Goal: Information Seeking & Learning: Learn about a topic

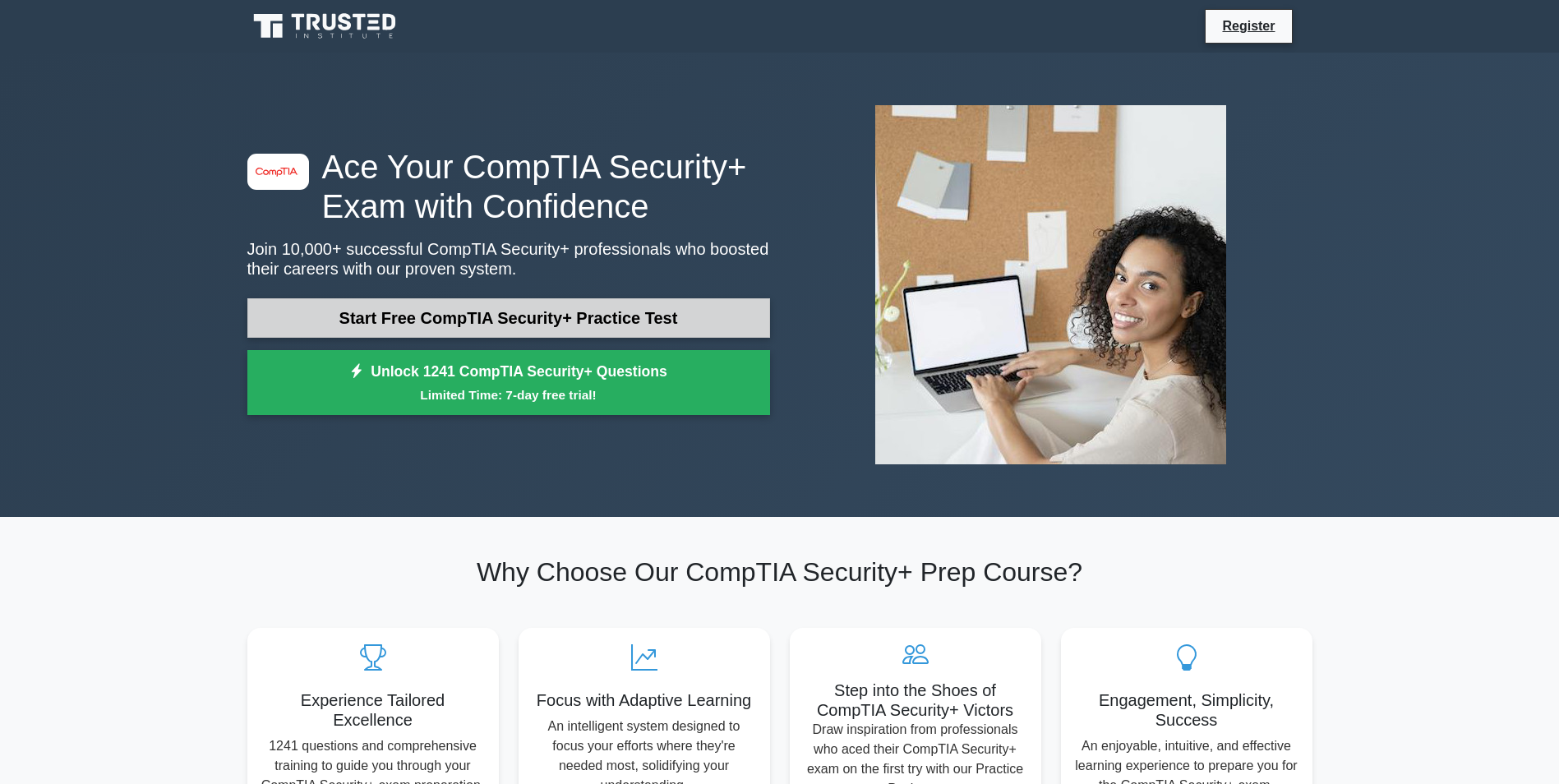
click at [601, 309] on link "Start Free CompTIA Security+ Practice Test" at bounding box center [509, 317] width 523 height 39
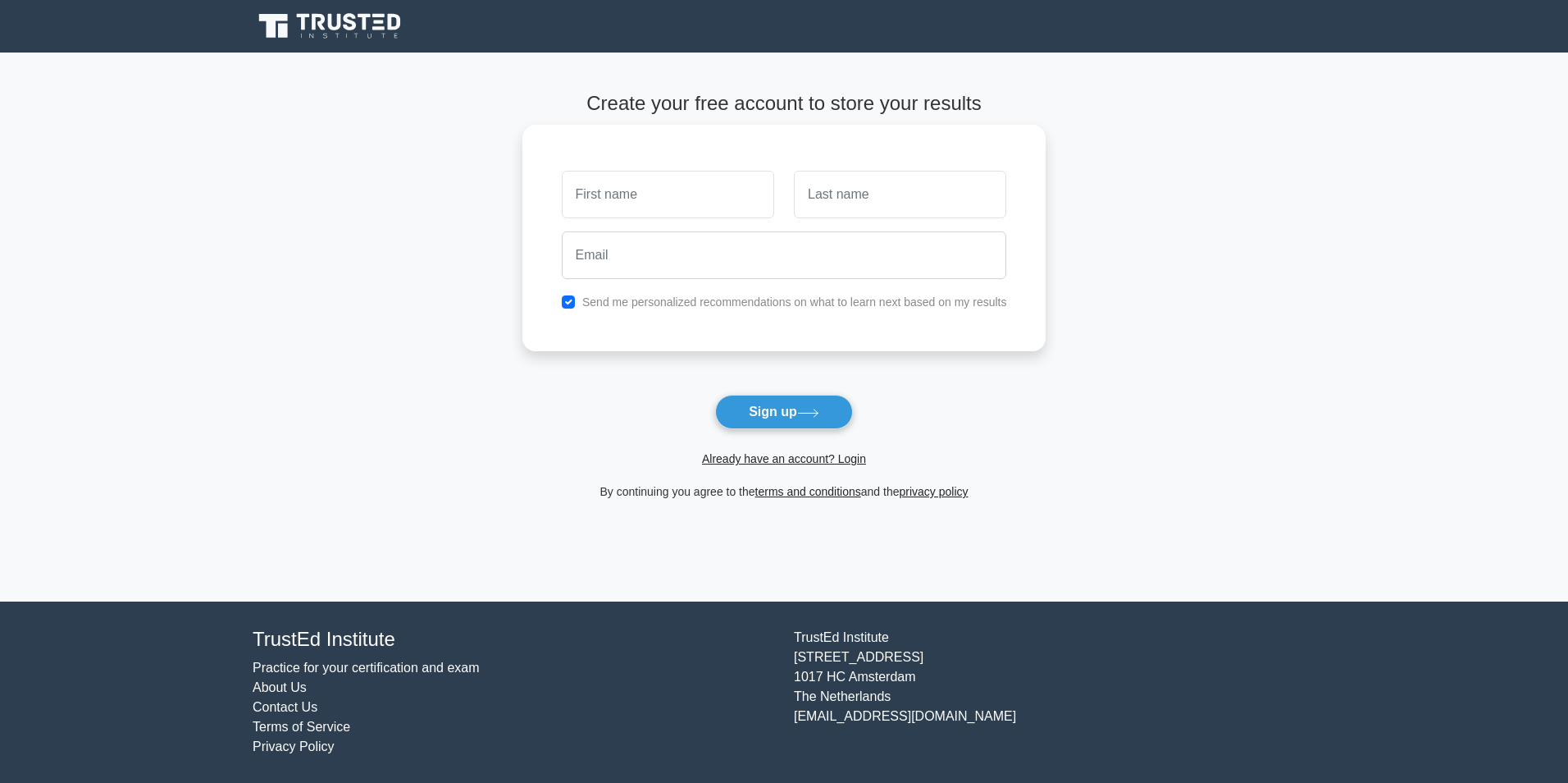
click at [708, 199] on input "text" at bounding box center [668, 194] width 213 height 48
type input "[PERSON_NAME]"
click at [842, 201] on input "text" at bounding box center [900, 194] width 213 height 48
type input "[PERSON_NAME]"
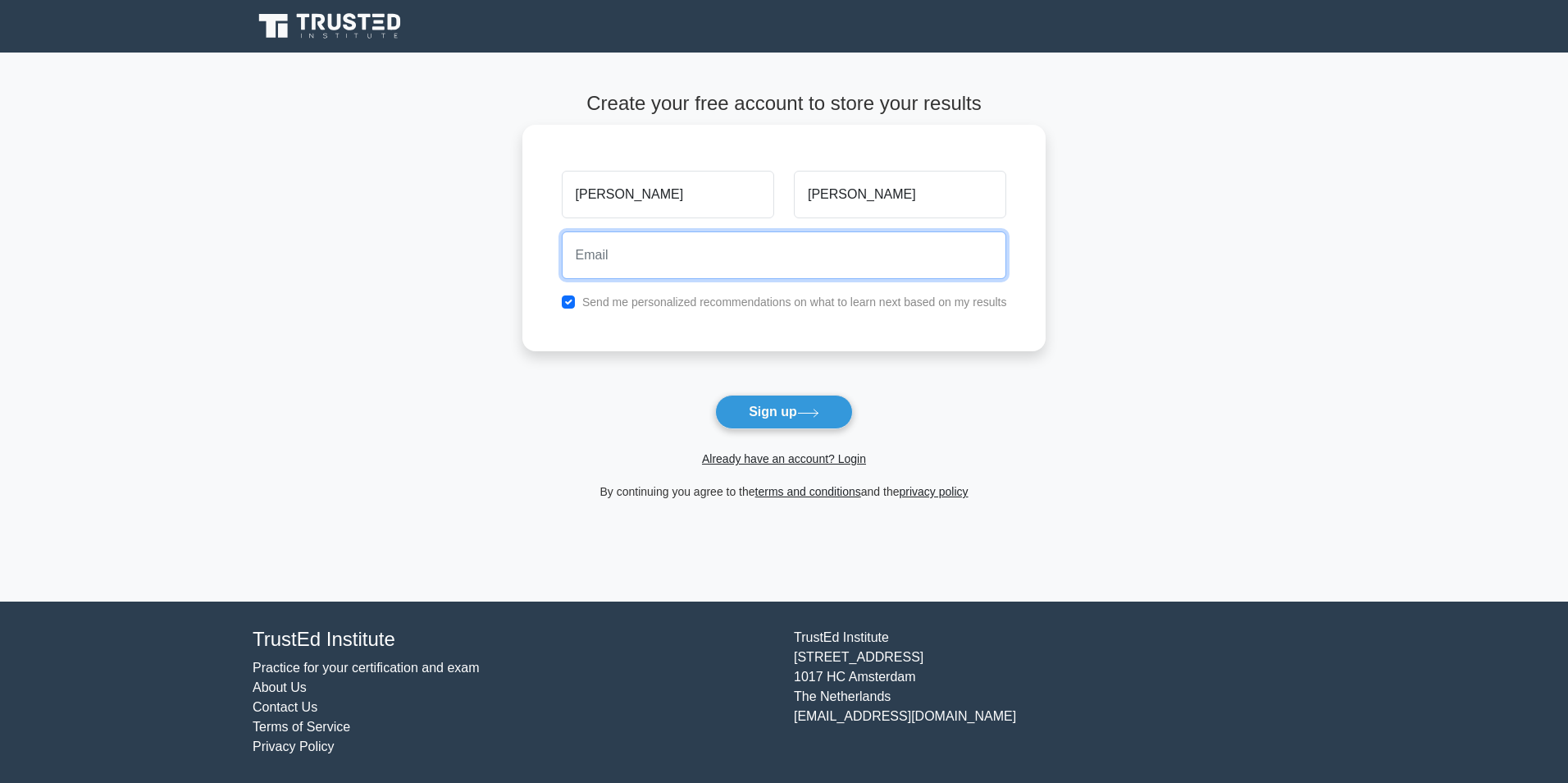
click at [812, 264] on input "email" at bounding box center [784, 255] width 445 height 48
type input "[EMAIL_ADDRESS][DOMAIN_NAME]"
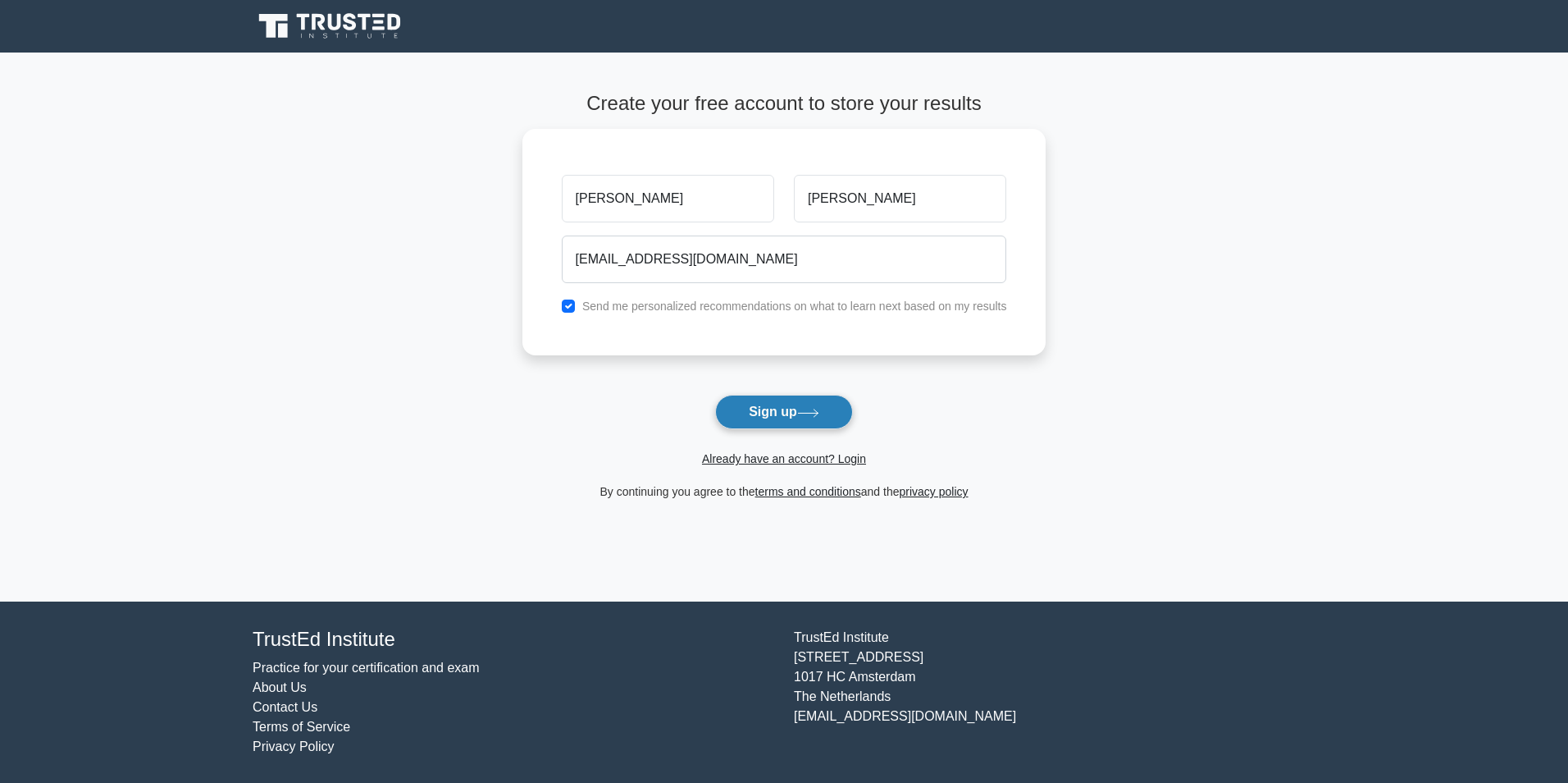
click at [753, 415] on button "Sign up" at bounding box center [784, 412] width 137 height 34
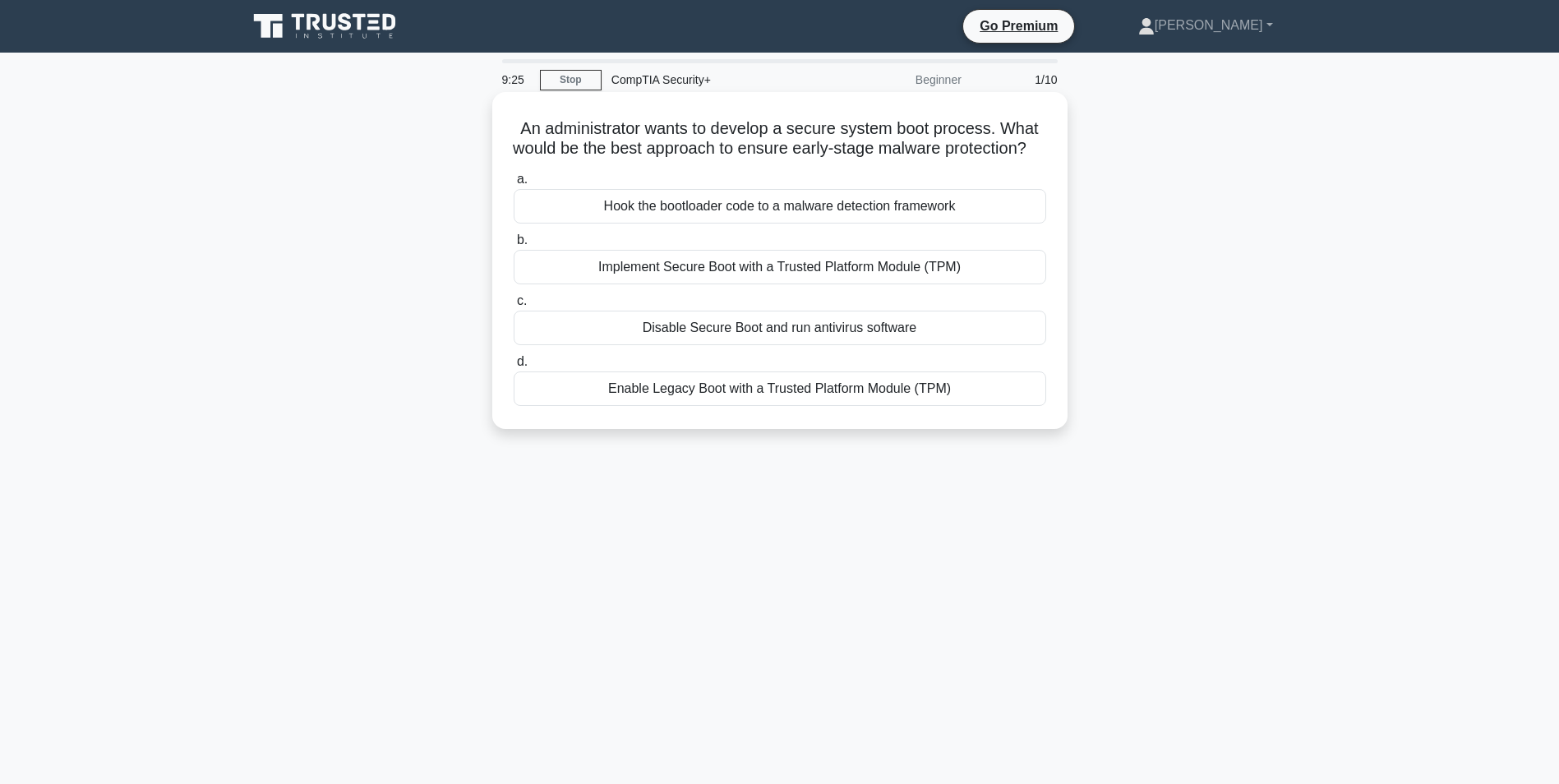
click at [891, 285] on div "Implement Secure Boot with a Trusted Platform Module (TPM)" at bounding box center [780, 267] width 532 height 34
click at [514, 246] on input "b. Implement Secure Boot with a Trusted Platform Module (TPM)" at bounding box center [514, 240] width 0 height 11
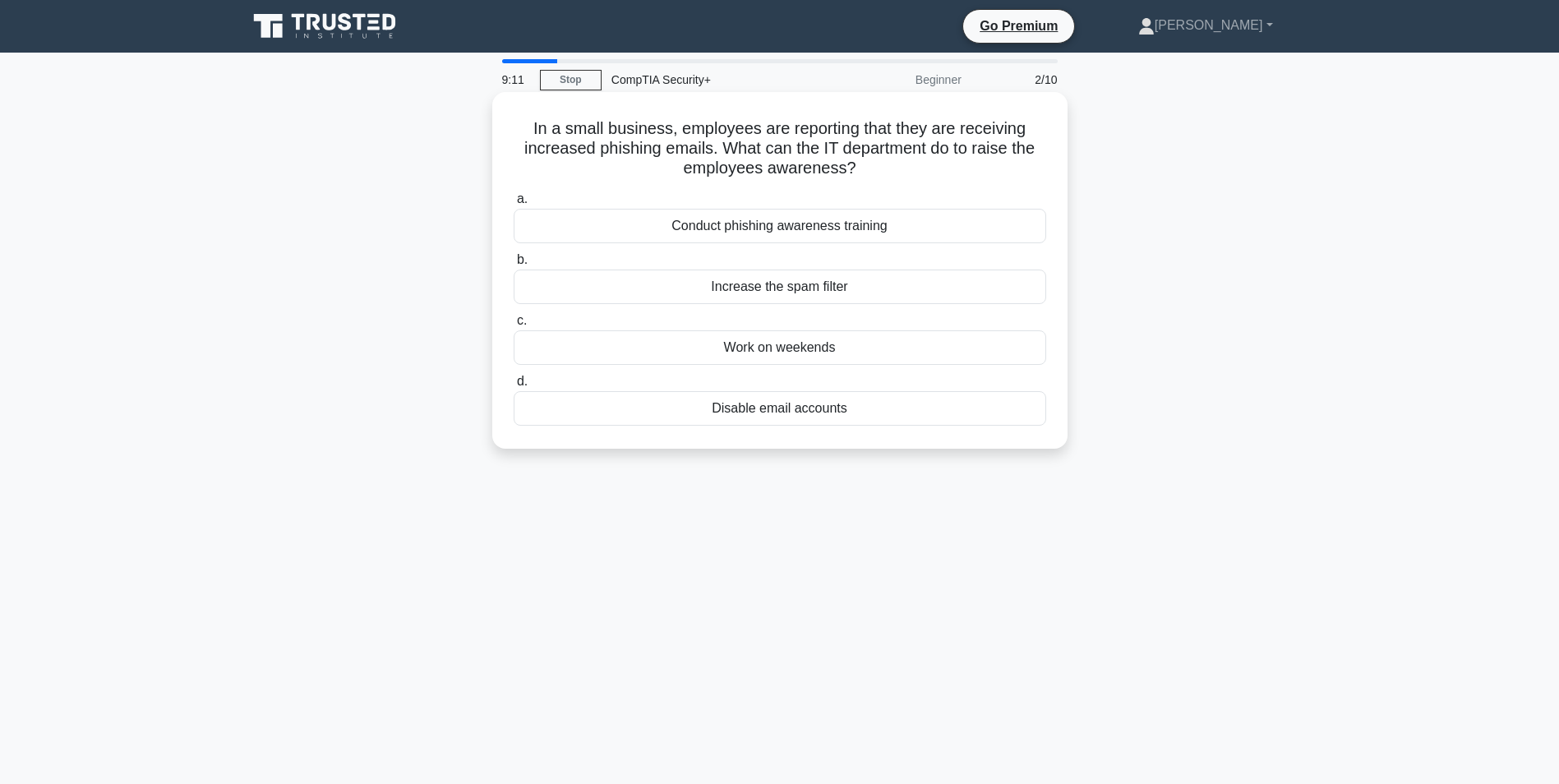
click at [820, 225] on div "Conduct phishing awareness training" at bounding box center [780, 226] width 532 height 34
click at [514, 205] on input "a. Conduct phishing awareness training" at bounding box center [514, 199] width 0 height 11
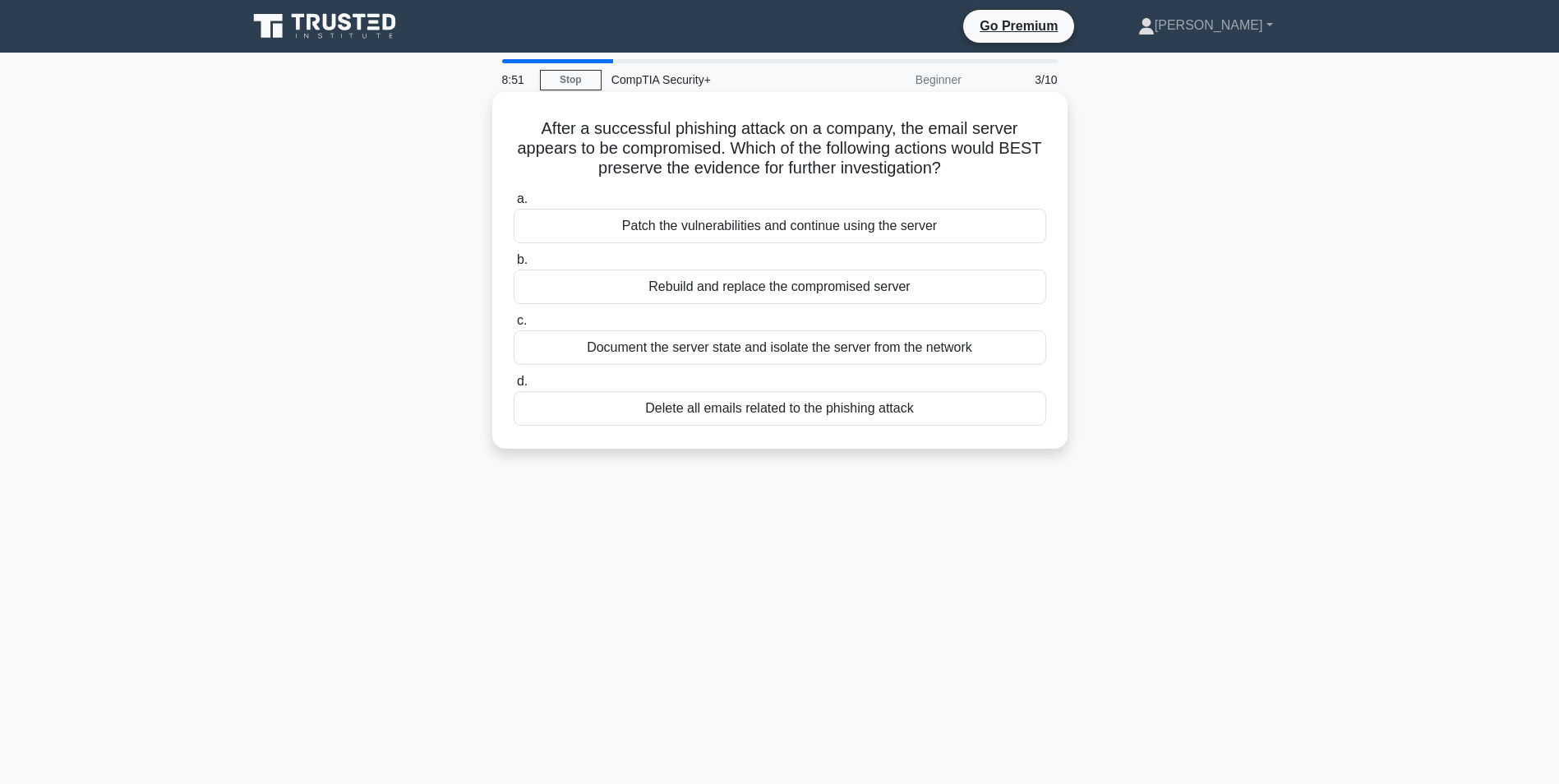
click at [824, 348] on div "Document the server state and isolate the server from the network" at bounding box center [780, 347] width 532 height 34
click at [514, 327] on input "c. Document the server state and isolate the server from the network" at bounding box center [514, 321] width 0 height 11
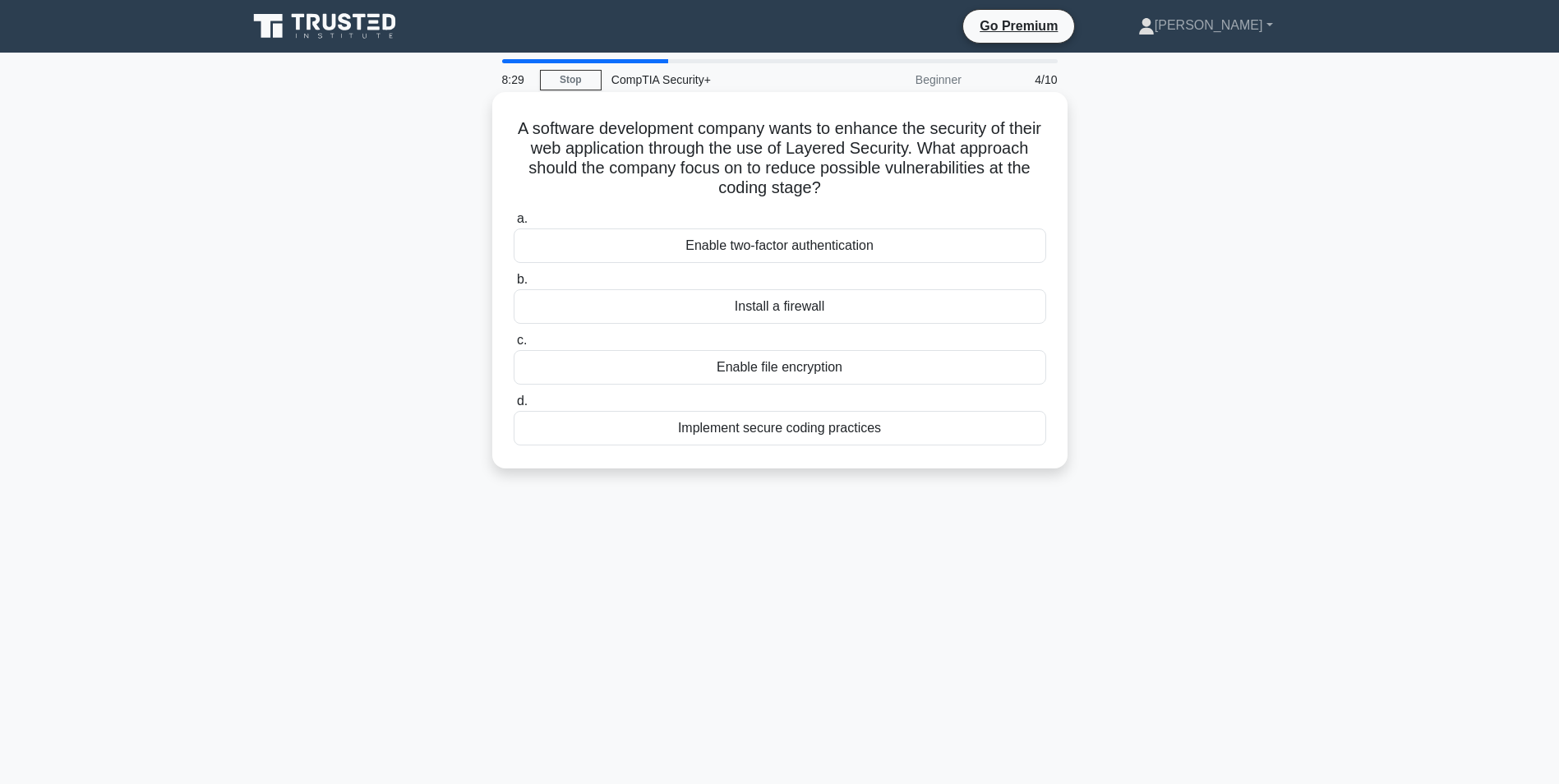
click at [821, 371] on div "Enable file encryption" at bounding box center [780, 367] width 532 height 34
click at [514, 346] on input "c. Enable file encryption" at bounding box center [514, 340] width 0 height 11
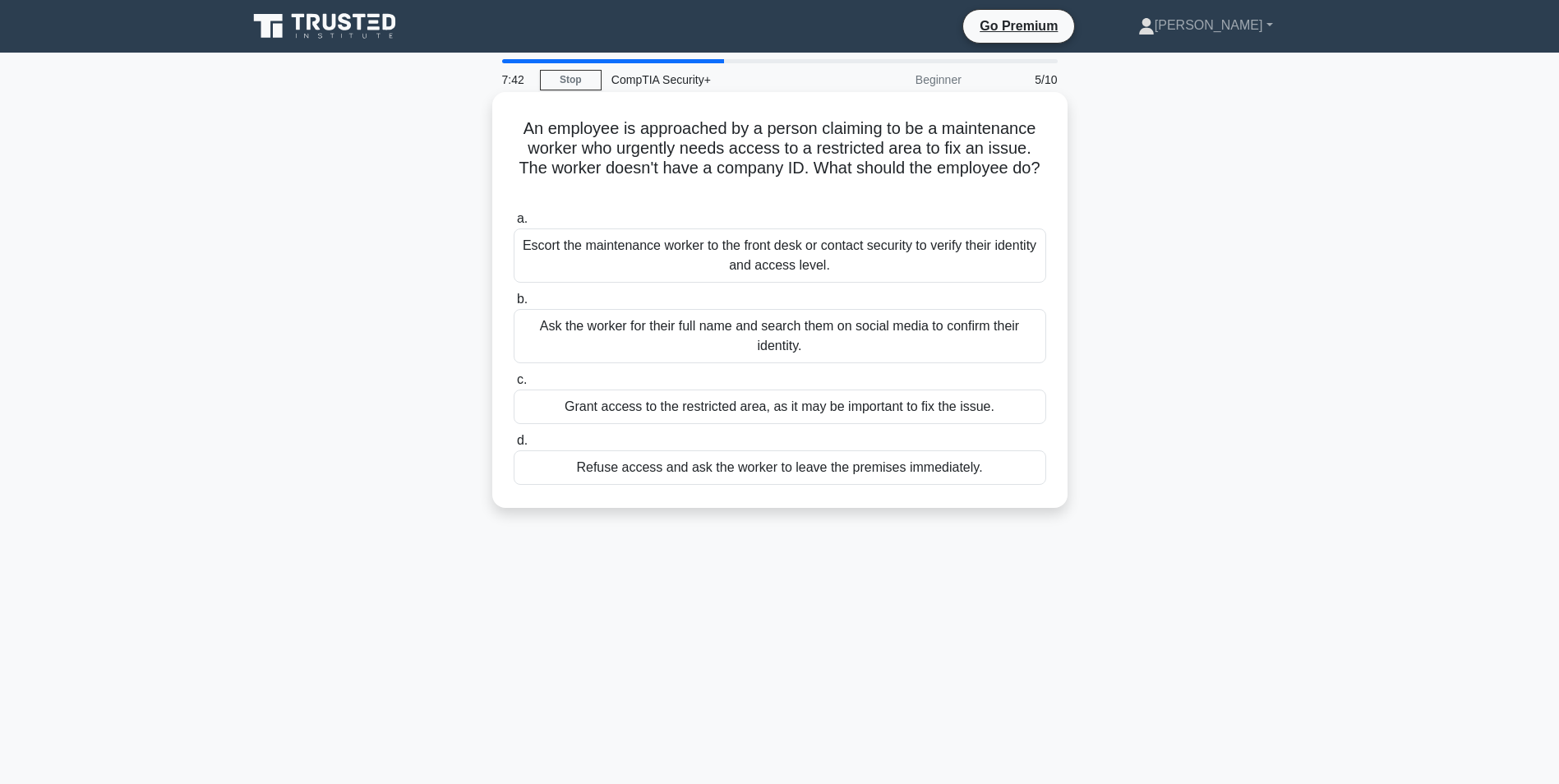
click at [877, 475] on div "Refuse access and ask the worker to leave the premises immediately." at bounding box center [780, 467] width 532 height 34
click at [514, 446] on input "d. Refuse access and ask the worker to leave the premises immediately." at bounding box center [514, 441] width 0 height 11
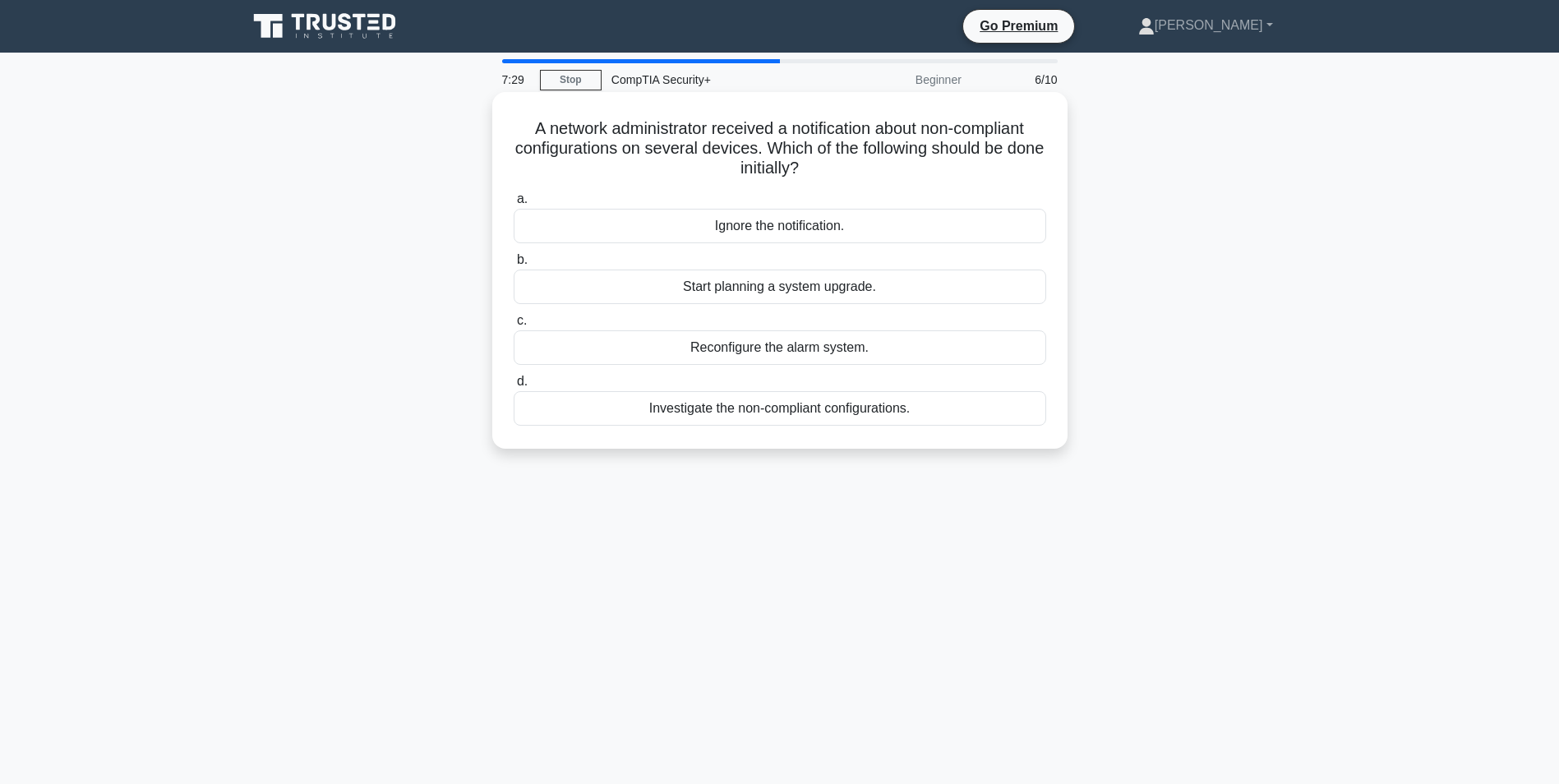
click at [801, 406] on div "Investigate the non-compliant configurations." at bounding box center [780, 408] width 532 height 34
click at [514, 387] on input "d. Investigate the non-compliant configurations." at bounding box center [514, 381] width 0 height 11
click at [798, 343] on div "Activate the DDoS mitigation plan" at bounding box center [780, 347] width 532 height 34
click at [514, 327] on input "c. Activate the DDoS mitigation plan" at bounding box center [514, 321] width 0 height 11
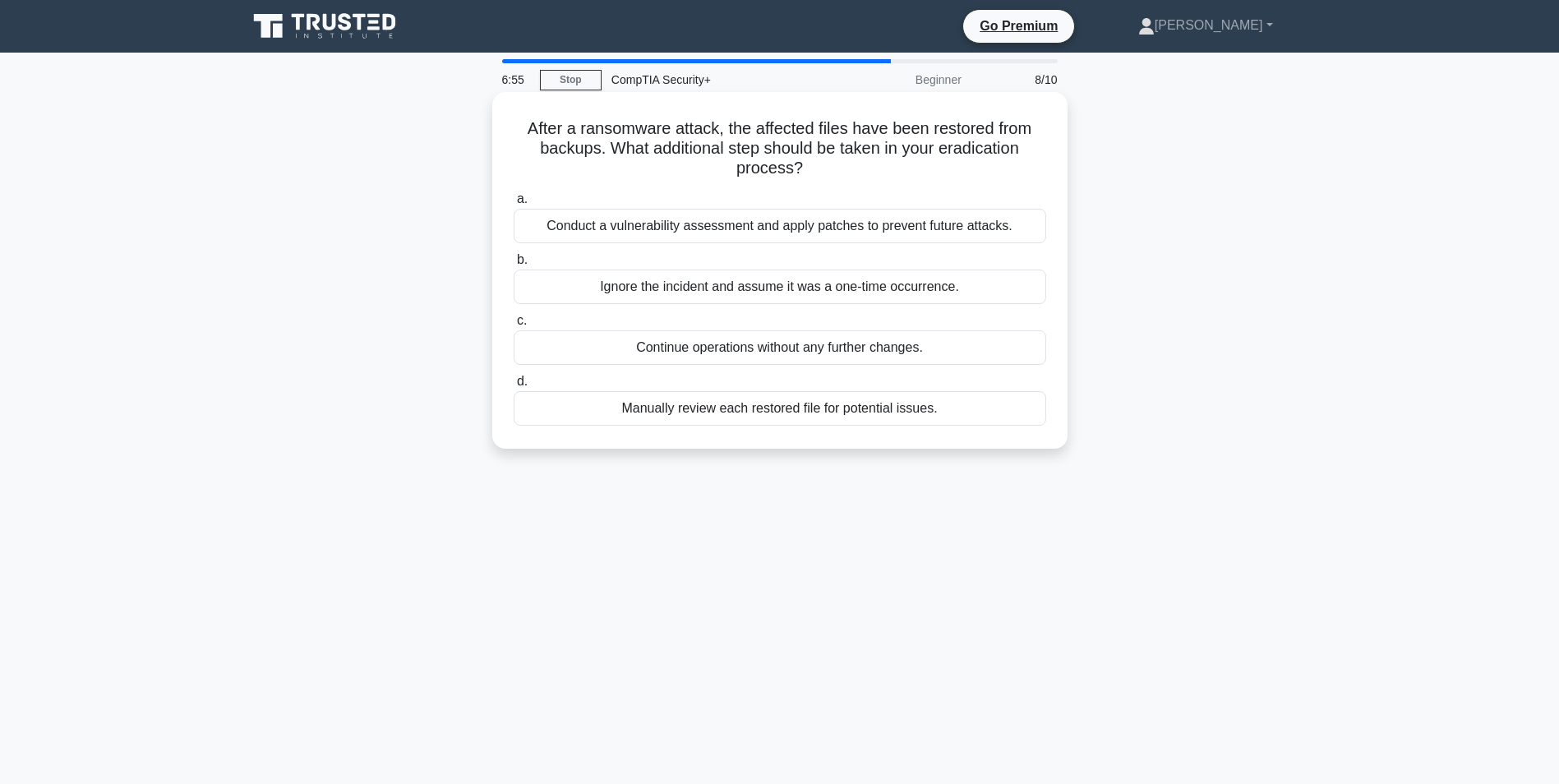
click at [847, 228] on div "Conduct a vulnerability assessment and apply patches to prevent future attacks." at bounding box center [780, 226] width 532 height 34
click at [514, 205] on input "a. Conduct a vulnerability assessment and apply patches to prevent future attac…" at bounding box center [514, 199] width 0 height 11
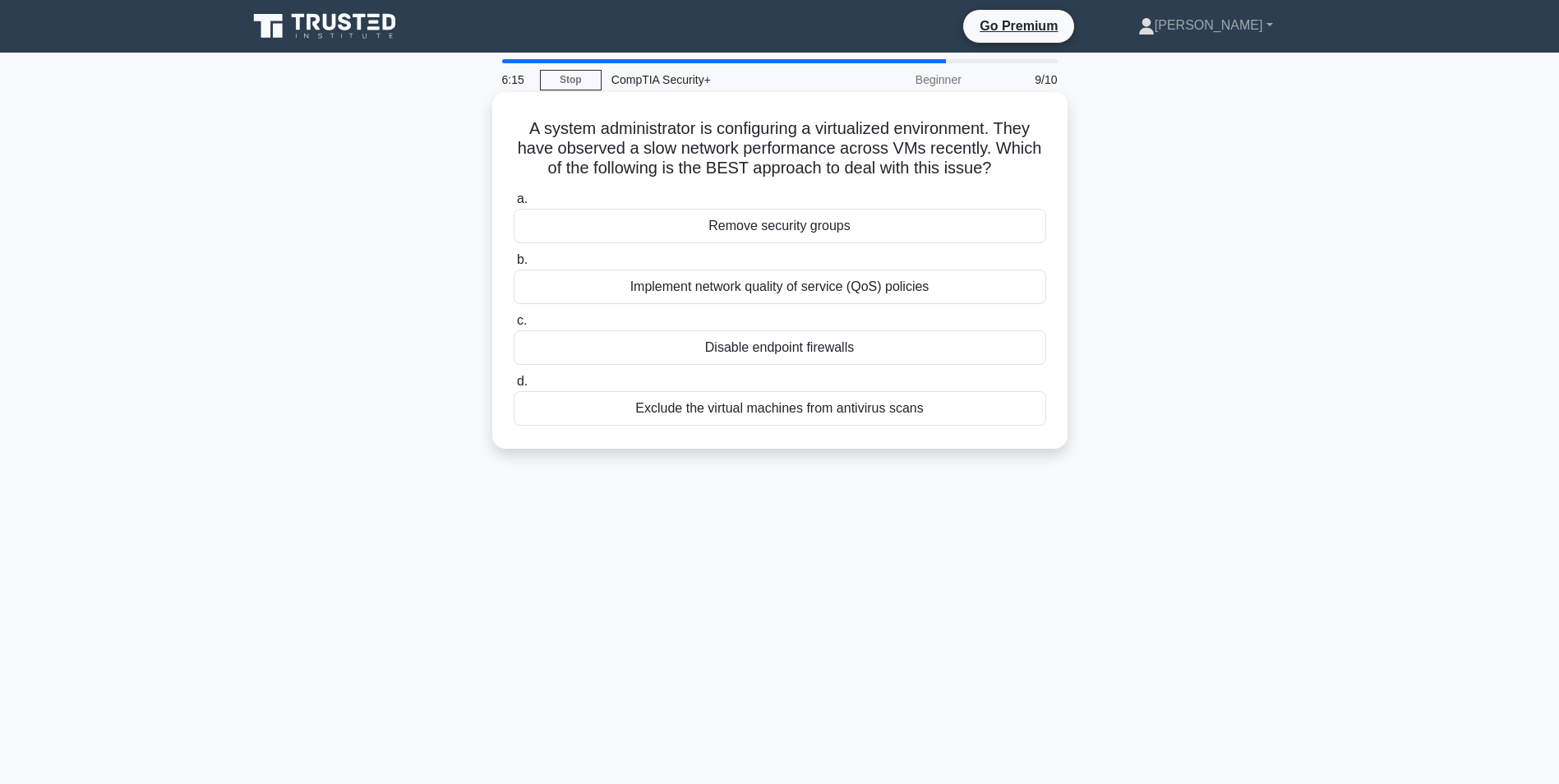
click at [808, 291] on div "Implement network quality of service (QoS) policies" at bounding box center [780, 286] width 532 height 34
click at [514, 265] on input "b. Implement network quality of service (QoS) policies" at bounding box center [514, 259] width 0 height 11
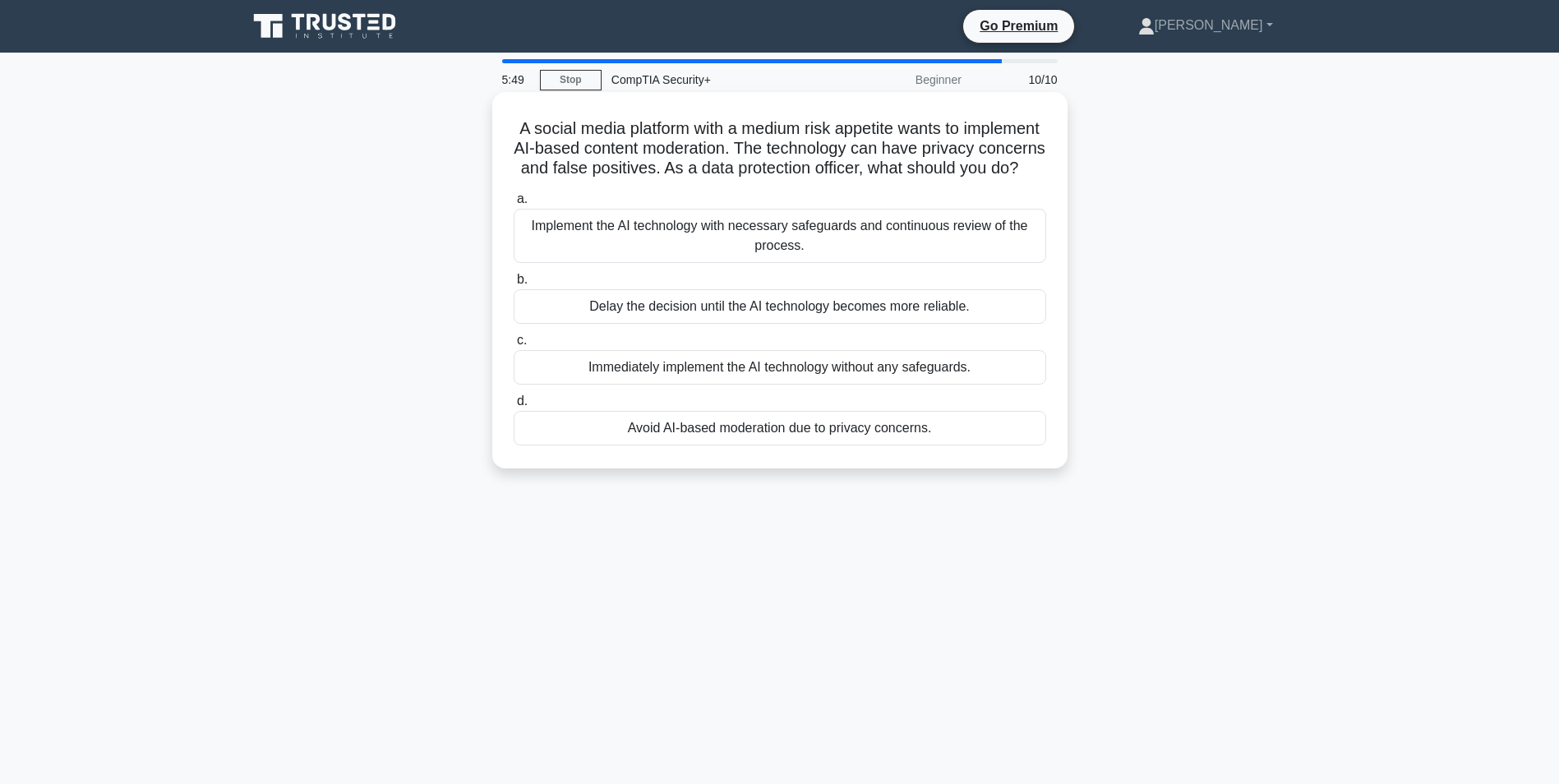
click at [913, 252] on div "Implement the AI technology with necessary safeguards and continuous review of …" at bounding box center [780, 236] width 532 height 55
click at [514, 205] on input "a. Implement the AI technology with necessary safeguards and continuous review …" at bounding box center [514, 199] width 0 height 11
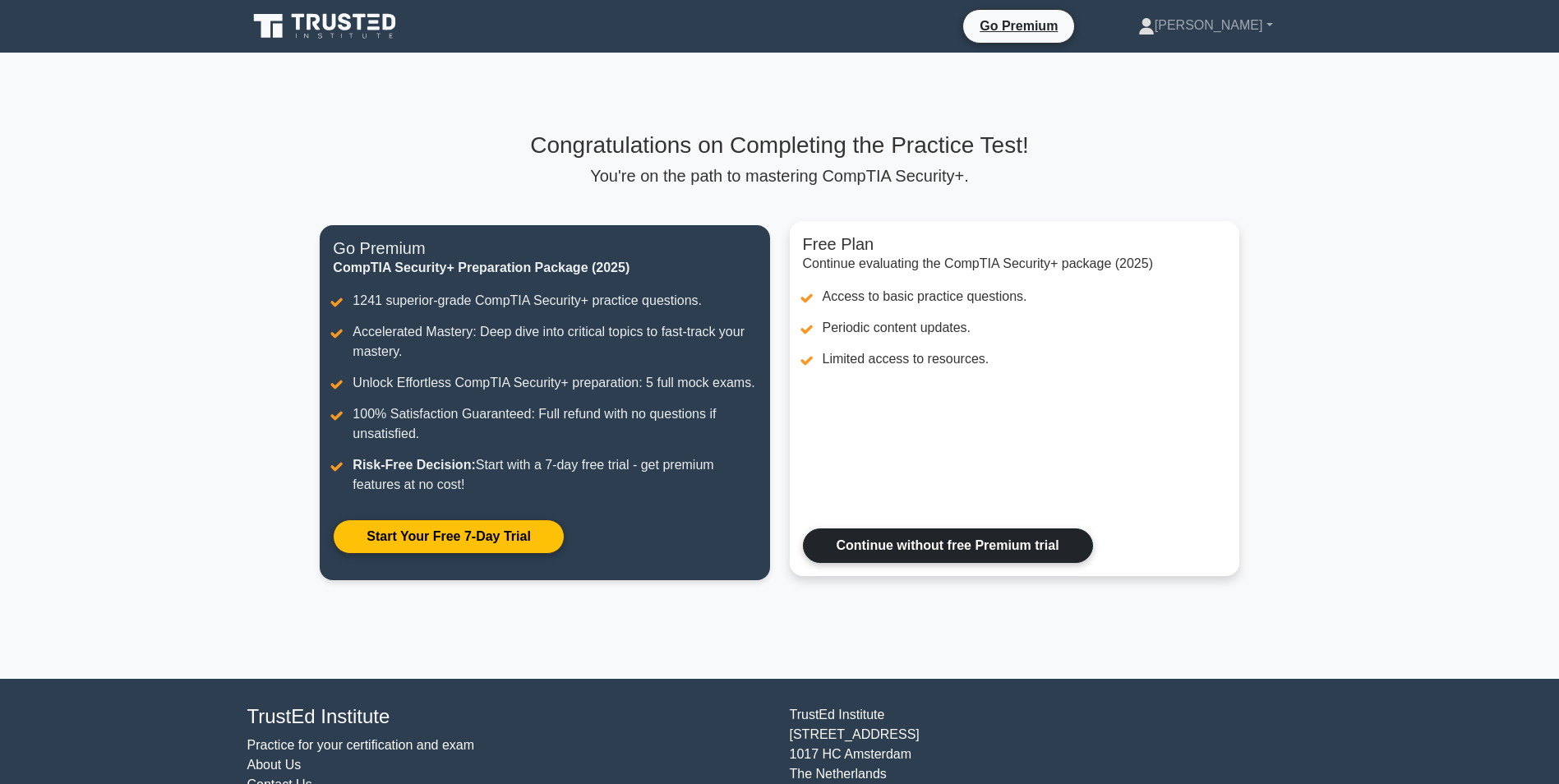
click at [941, 543] on link "Continue without free Premium trial" at bounding box center [948, 545] width 290 height 34
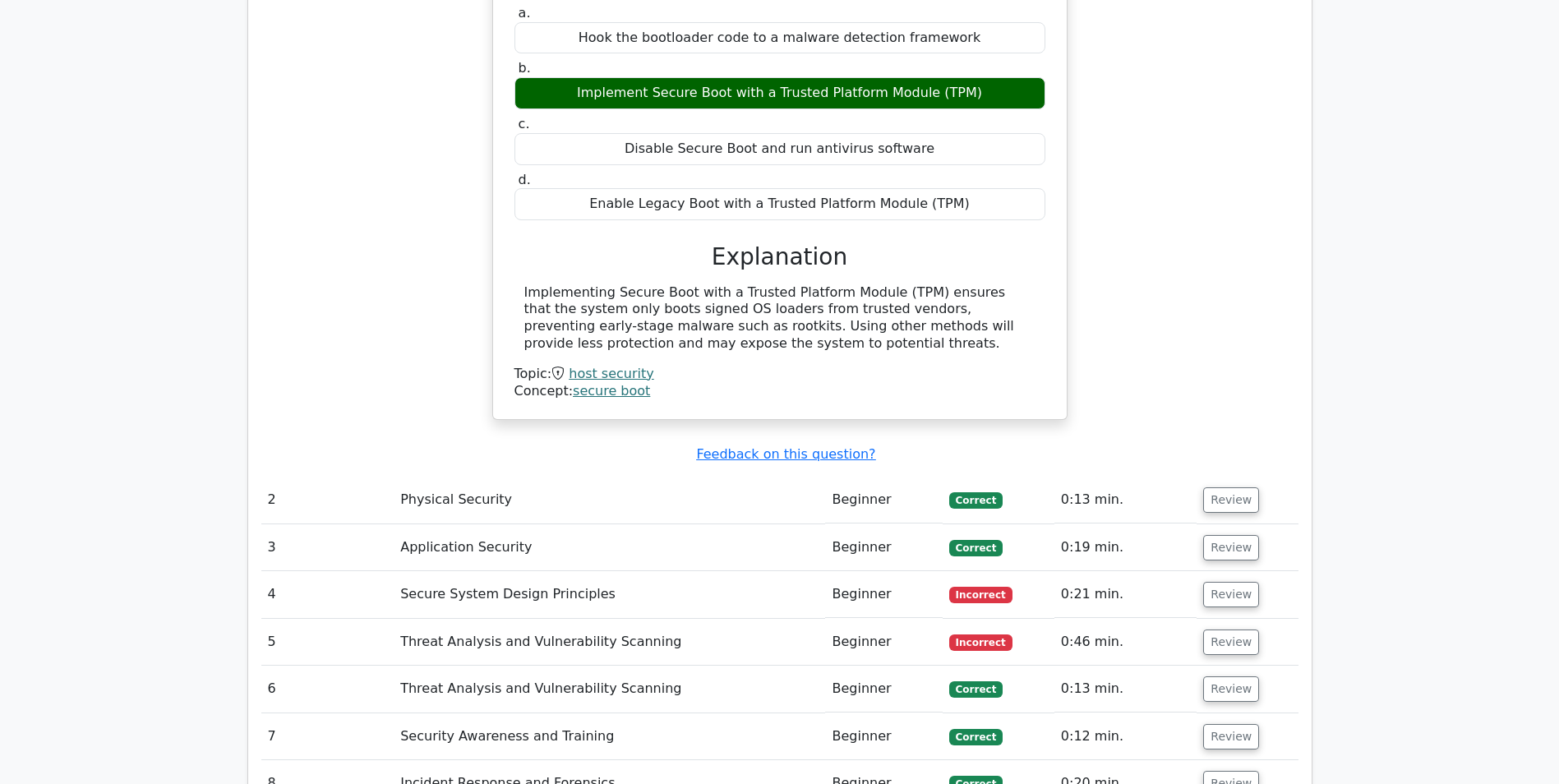
scroll to position [1612, 0]
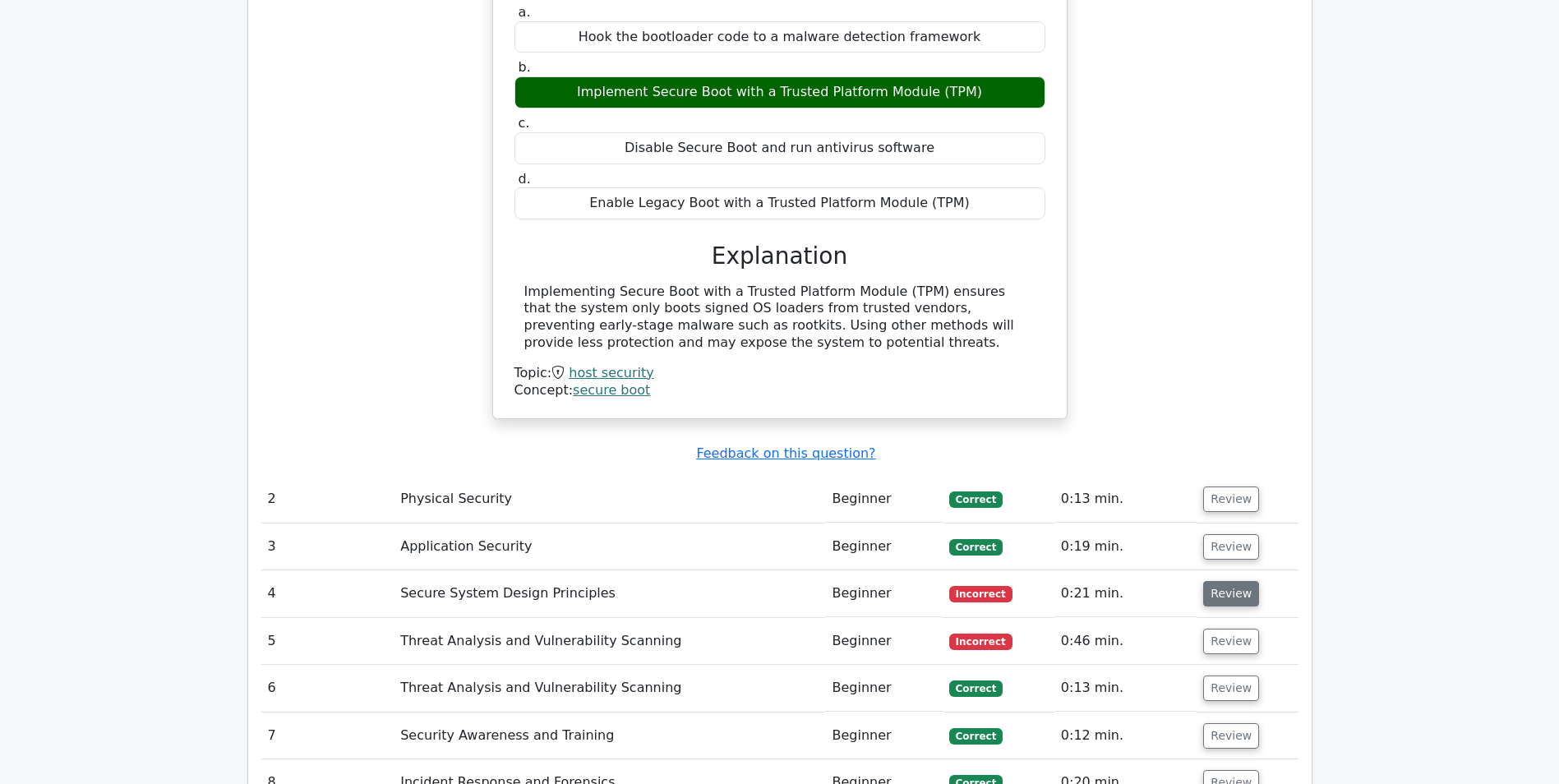
click at [1212, 581] on button "Review" at bounding box center [1231, 593] width 56 height 25
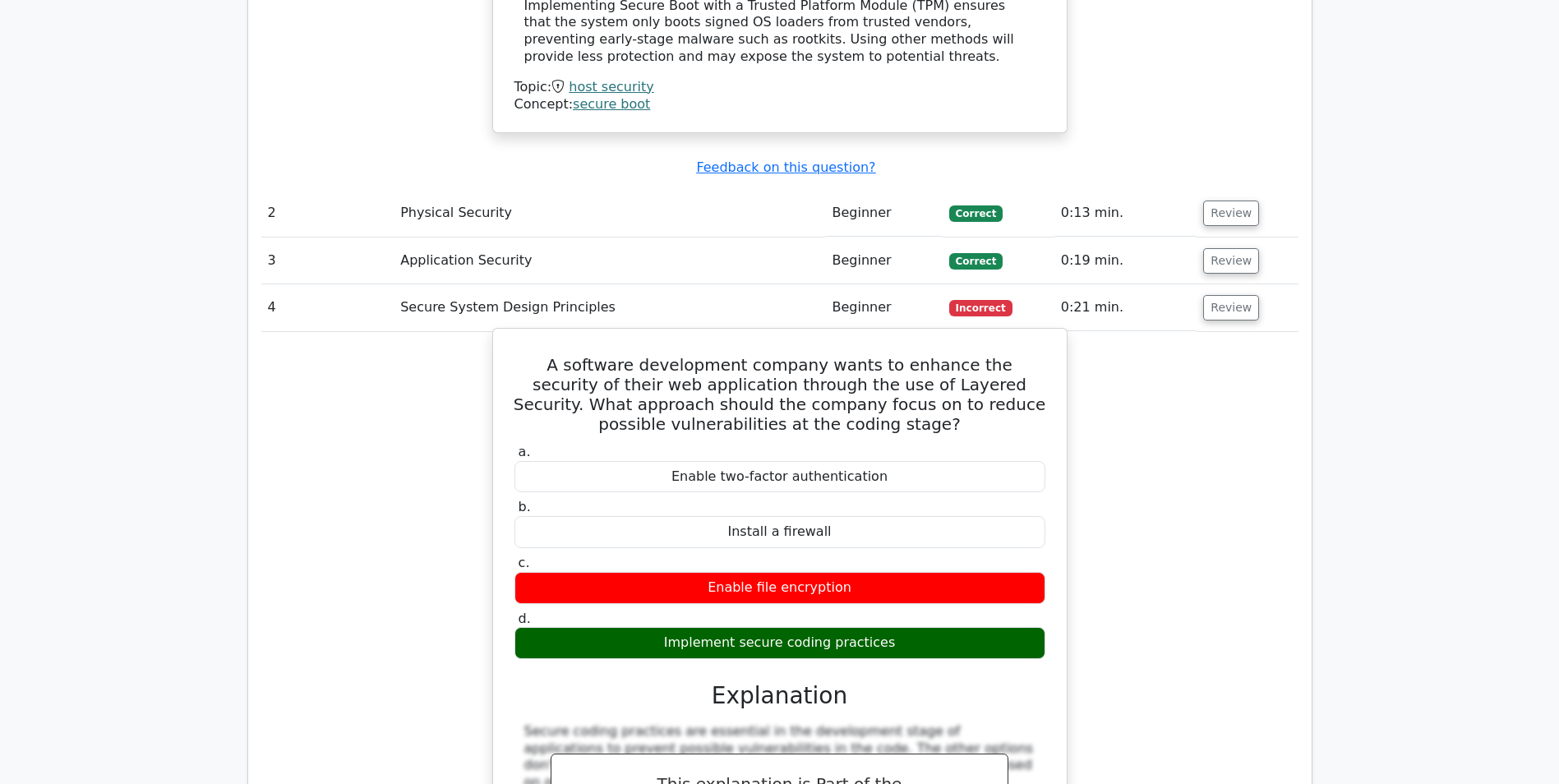
scroll to position [1897, 0]
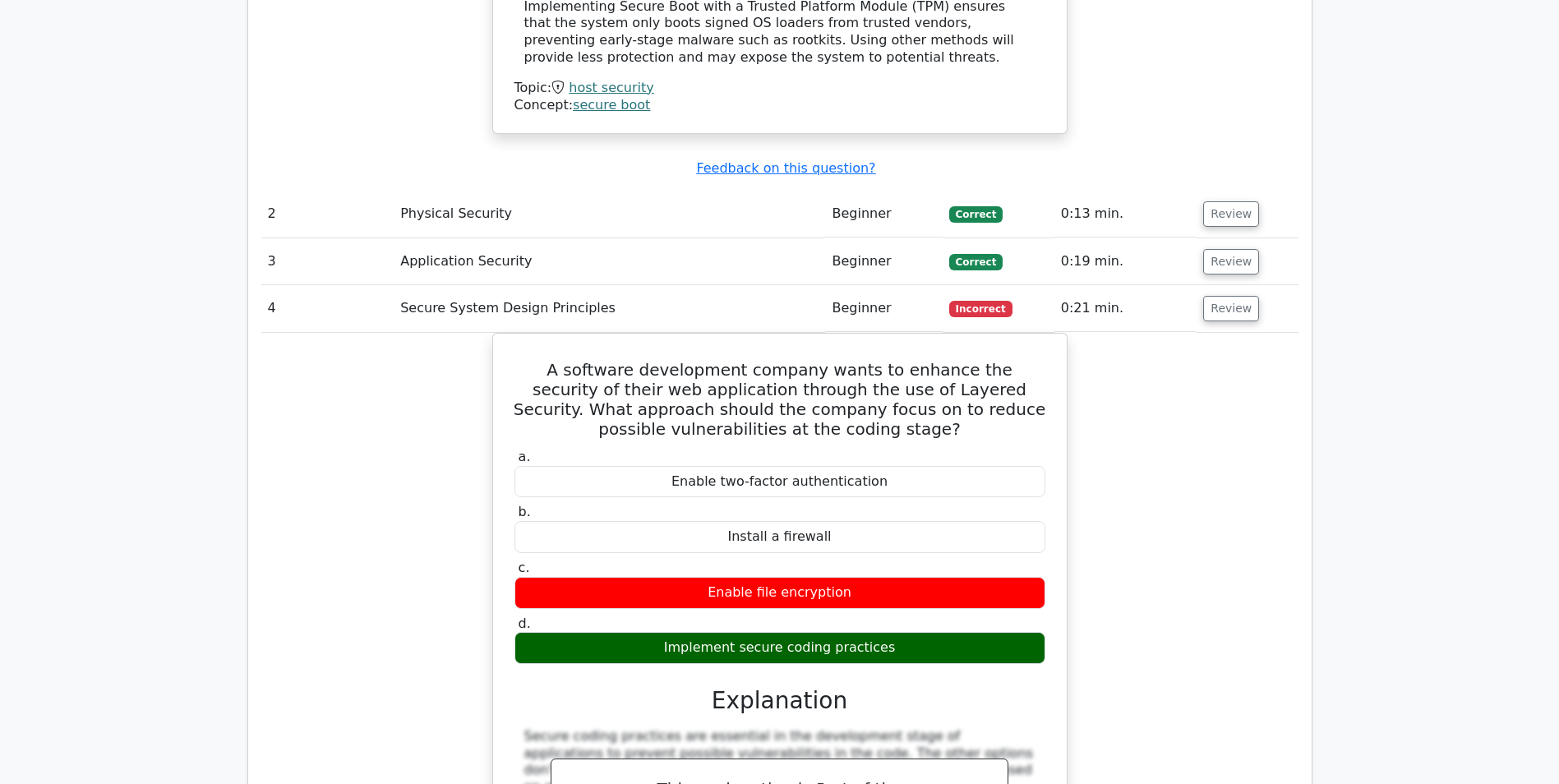
click at [1143, 427] on div "A software development company wants to enhance the security of their web appli…" at bounding box center [779, 665] width 1037 height 666
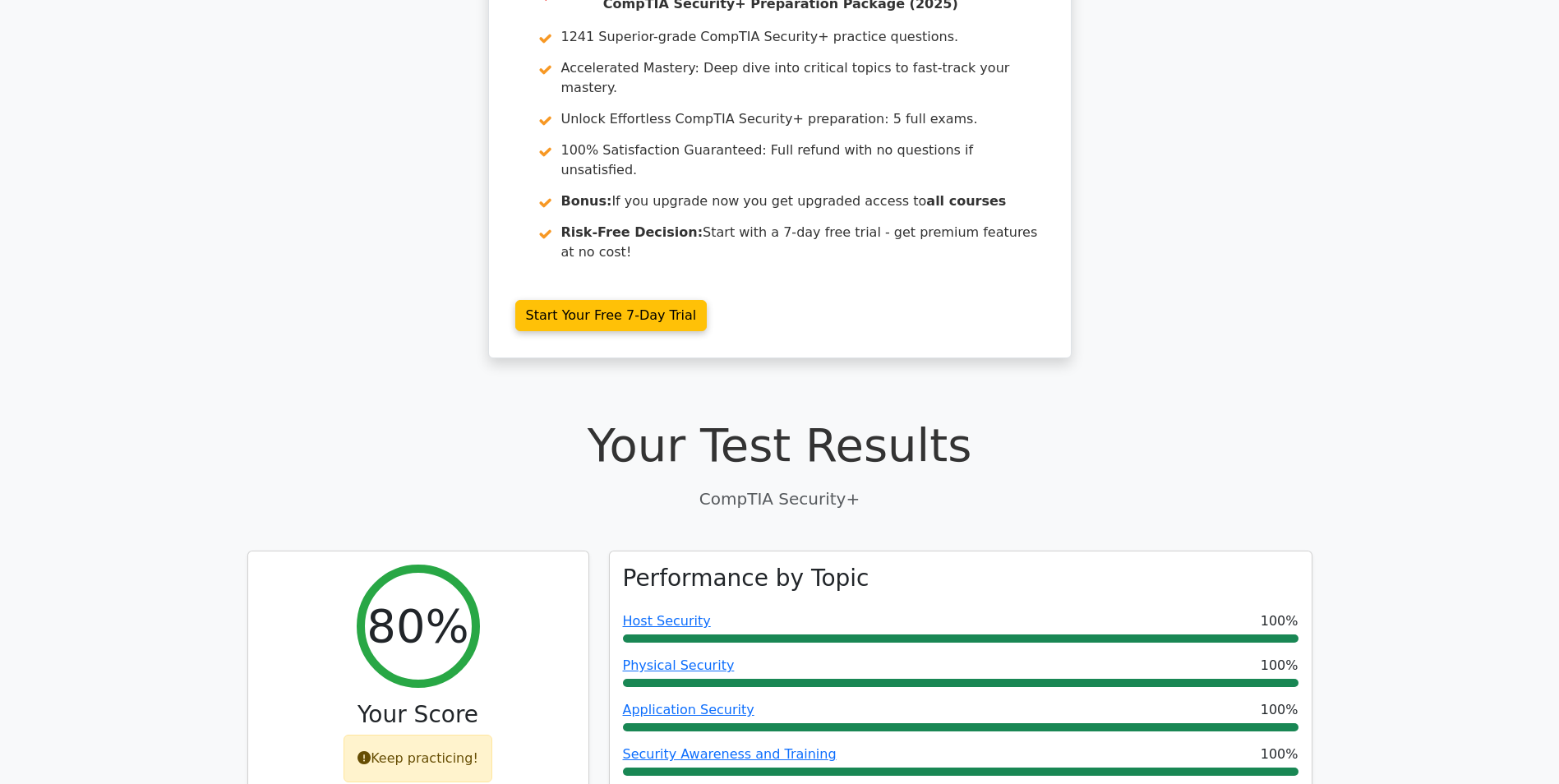
scroll to position [104, 0]
